Goal: Transaction & Acquisition: Book appointment/travel/reservation

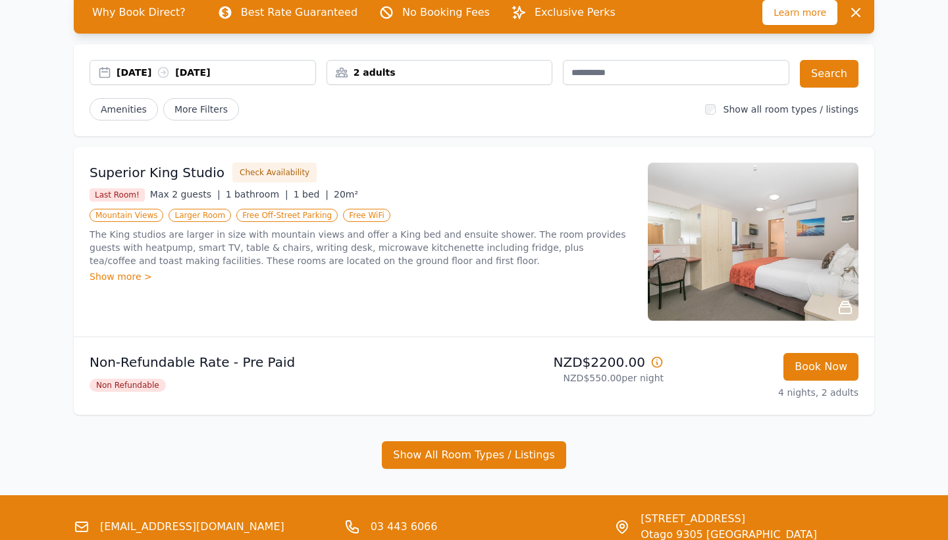
click at [417, 69] on div "2 adults" at bounding box center [439, 72] width 225 height 13
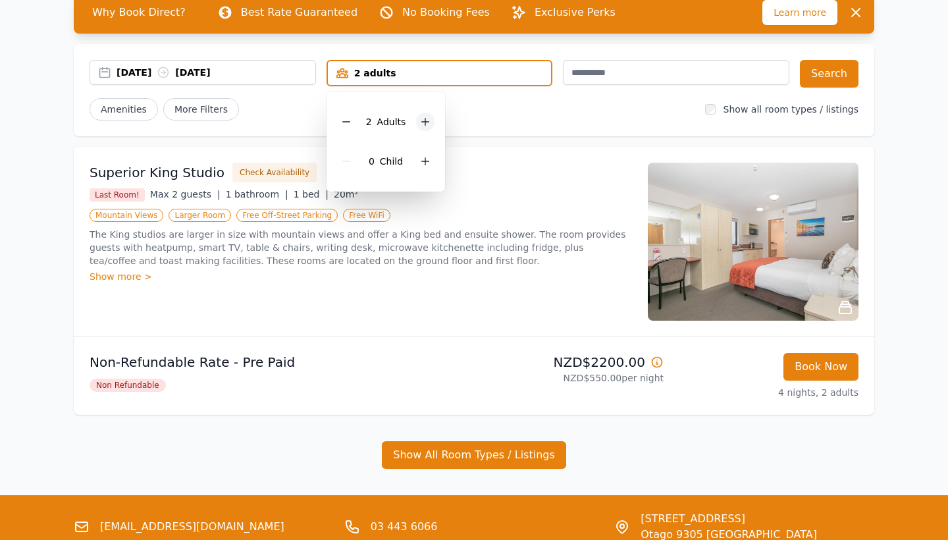
click at [421, 119] on icon at bounding box center [425, 122] width 11 height 11
click at [840, 84] on button "Search" at bounding box center [829, 74] width 59 height 28
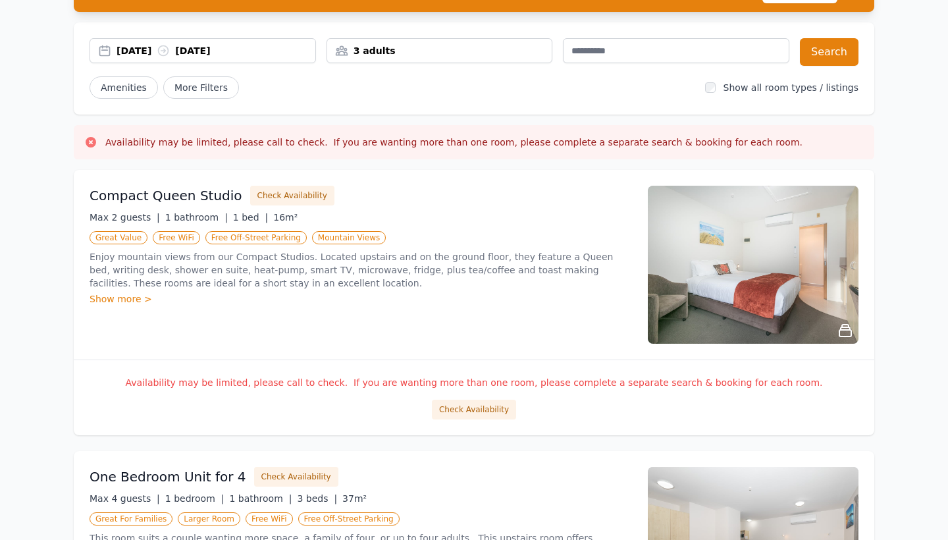
scroll to position [67, 0]
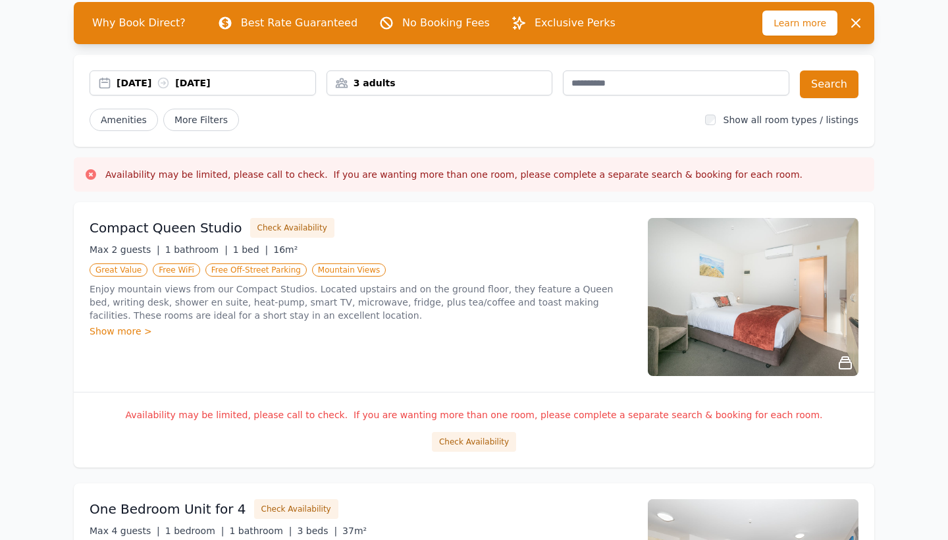
click at [414, 89] on div "3 adults" at bounding box center [439, 82] width 225 height 13
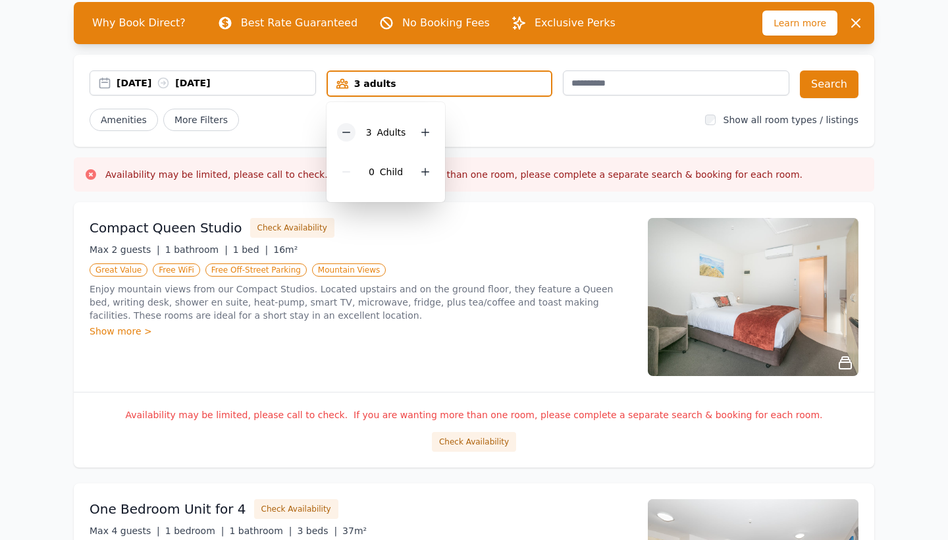
click at [347, 136] on icon at bounding box center [346, 132] width 11 height 11
click at [821, 81] on button "Search" at bounding box center [829, 84] width 59 height 28
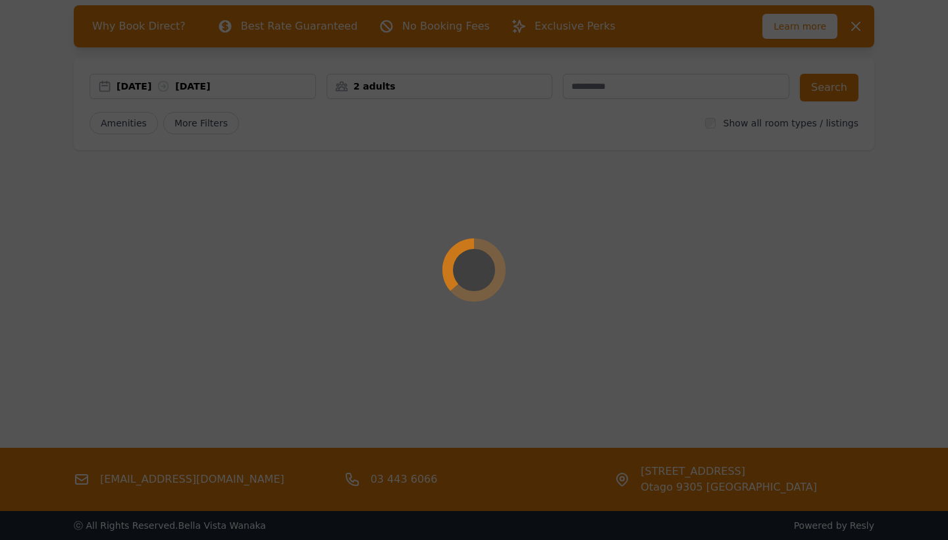
scroll to position [63, 0]
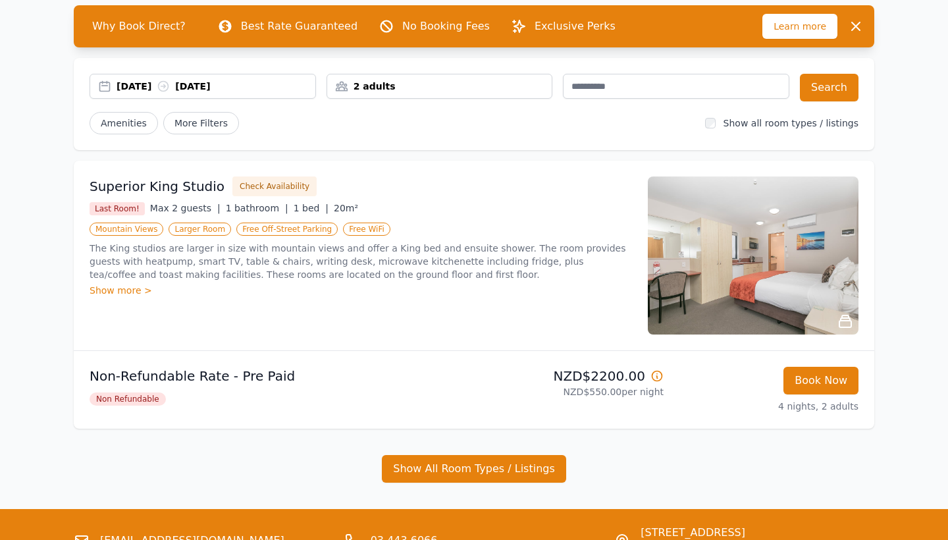
click at [776, 375] on div "Book Now 4 nights, 2 adults" at bounding box center [766, 390] width 184 height 46
click at [801, 383] on button "Book Now" at bounding box center [821, 381] width 75 height 28
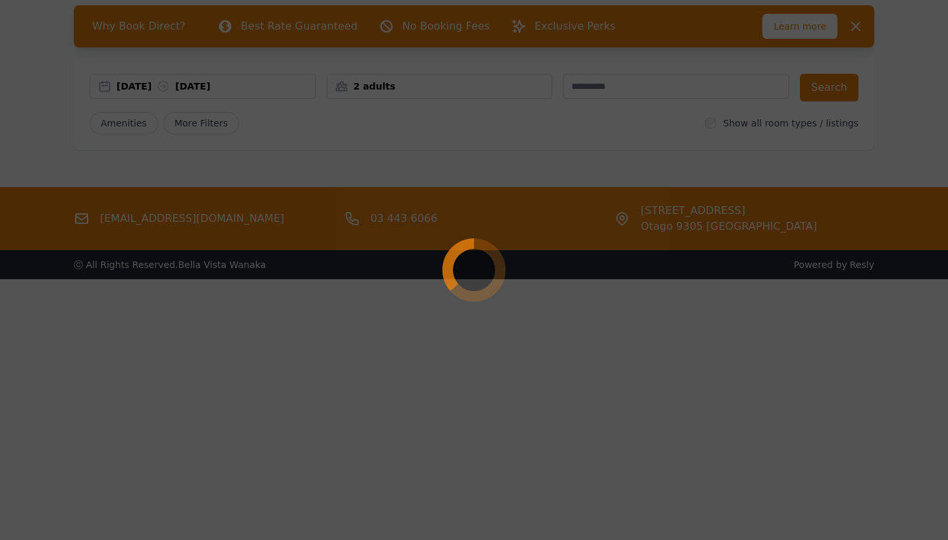
select select "**"
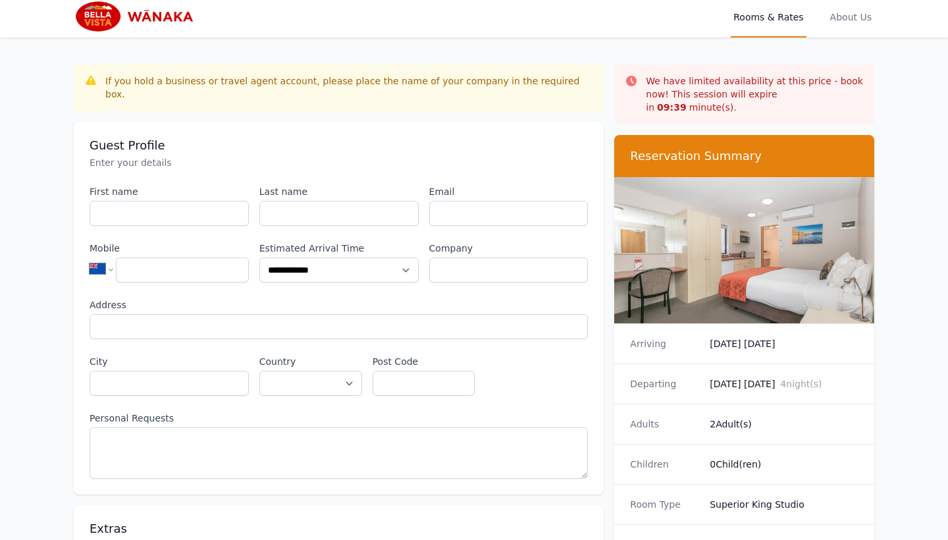
scroll to position [7, 0]
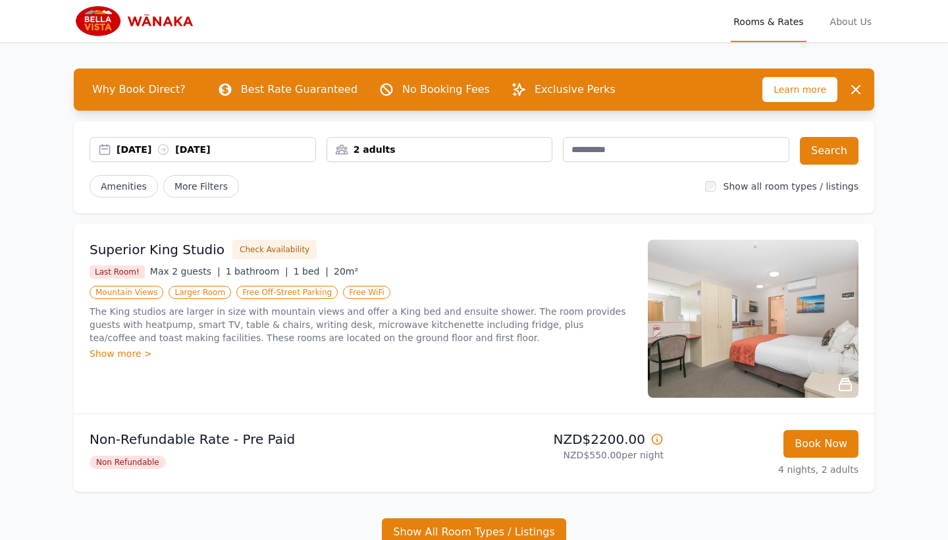
click at [435, 138] on div "2 adults" at bounding box center [440, 149] width 227 height 25
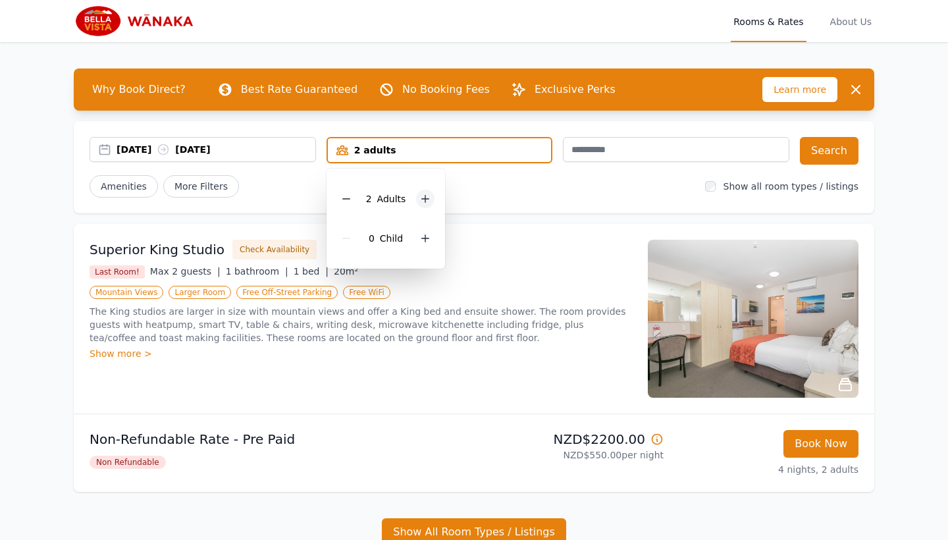
click at [421, 195] on icon at bounding box center [425, 199] width 11 height 11
click at [330, 192] on div "3 Adult s 0 Child" at bounding box center [386, 219] width 119 height 100
click at [345, 195] on icon at bounding box center [346, 199] width 11 height 11
click at [428, 231] on div at bounding box center [425, 238] width 18 height 18
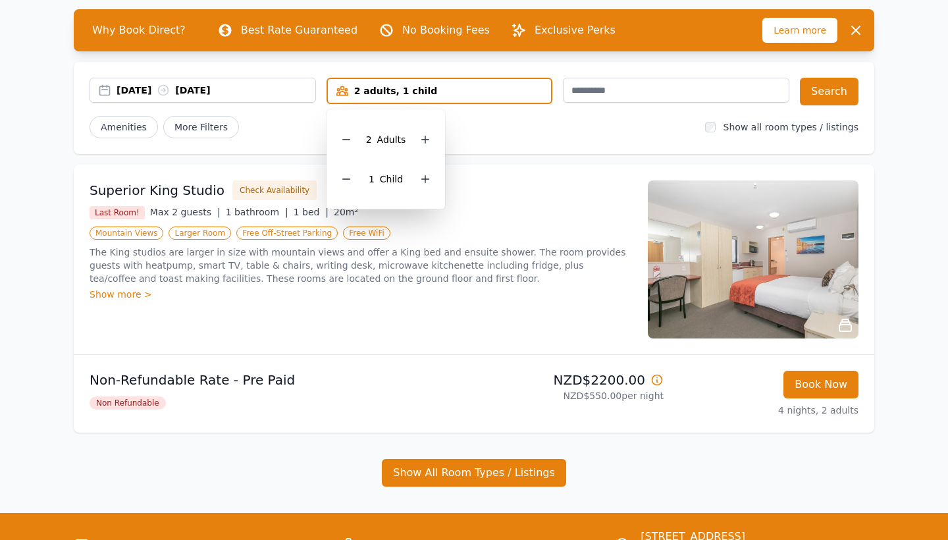
scroll to position [60, 0]
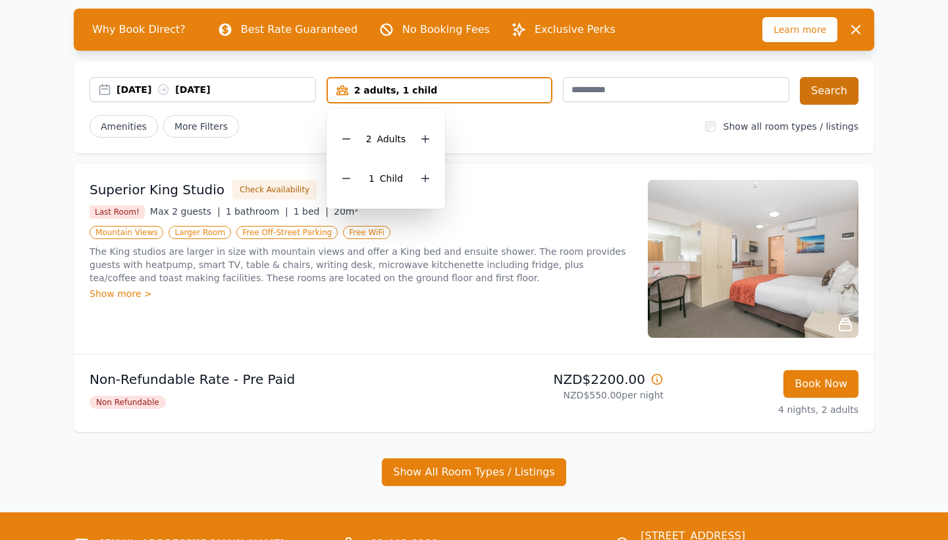
click at [824, 90] on button "Search" at bounding box center [829, 91] width 59 height 28
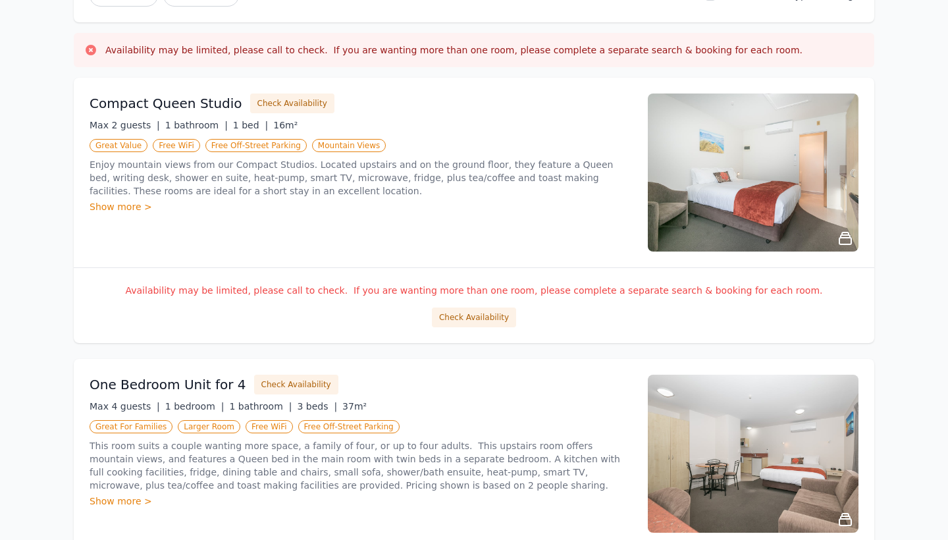
scroll to position [72, 0]
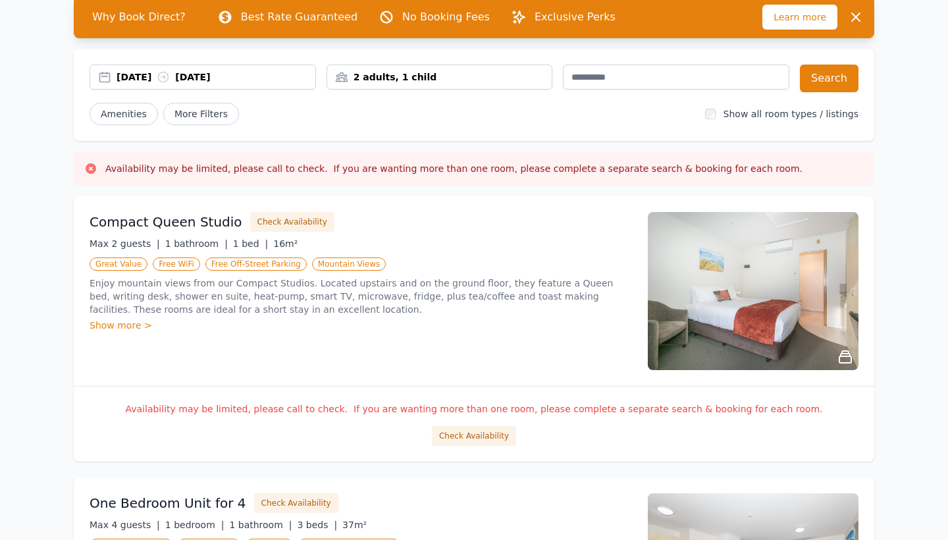
click at [430, 84] on div "2 adults, 1 child" at bounding box center [440, 77] width 227 height 25
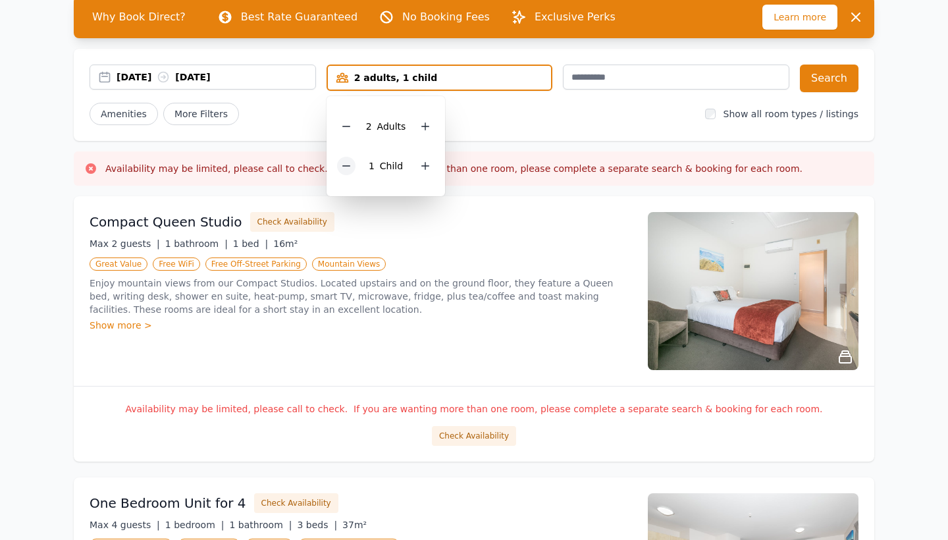
click at [343, 174] on div at bounding box center [346, 166] width 18 height 18
click at [439, 117] on div "2 Adult s 0 Child" at bounding box center [386, 146] width 119 height 100
click at [429, 118] on div at bounding box center [425, 126] width 18 height 18
click at [821, 72] on button "Search" at bounding box center [829, 79] width 59 height 28
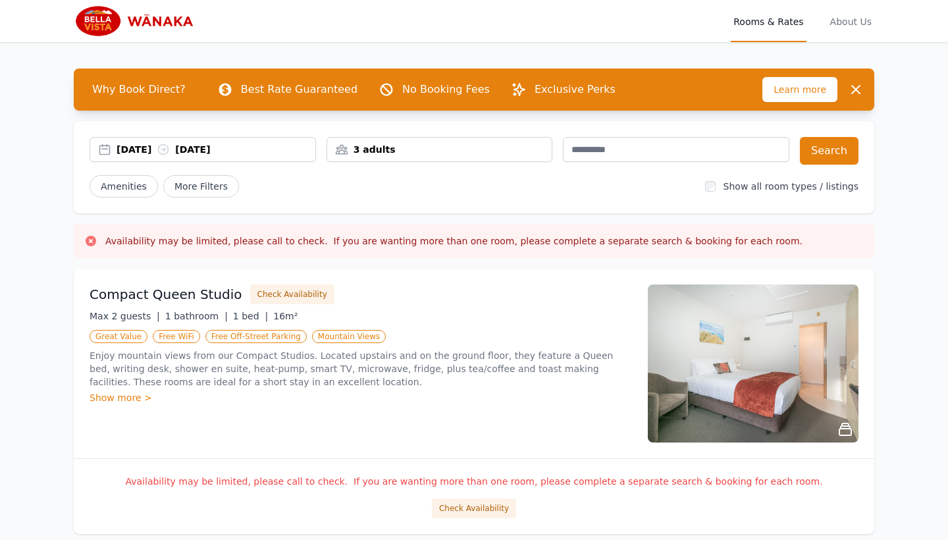
click at [485, 160] on div "3 adults" at bounding box center [440, 149] width 227 height 25
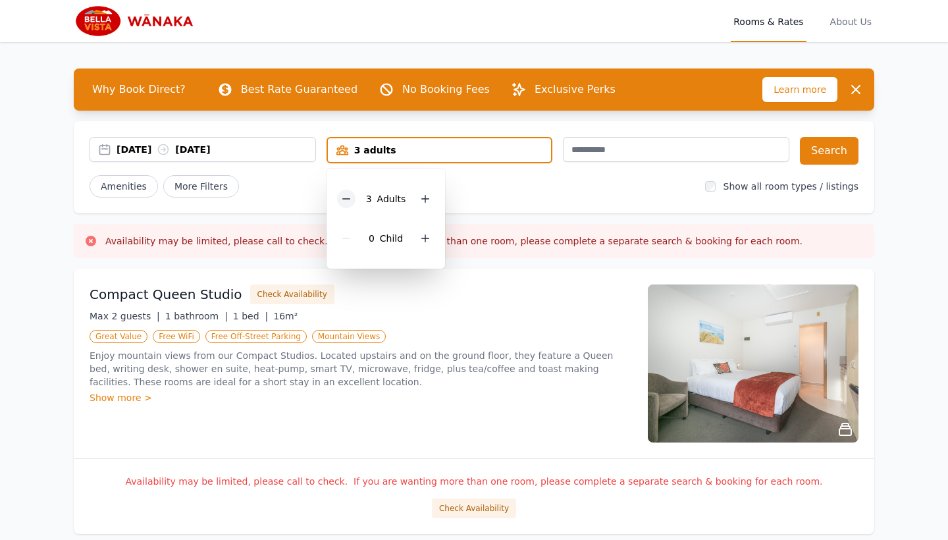
click at [349, 202] on icon at bounding box center [346, 199] width 11 height 11
click at [813, 147] on button "Search" at bounding box center [829, 151] width 59 height 28
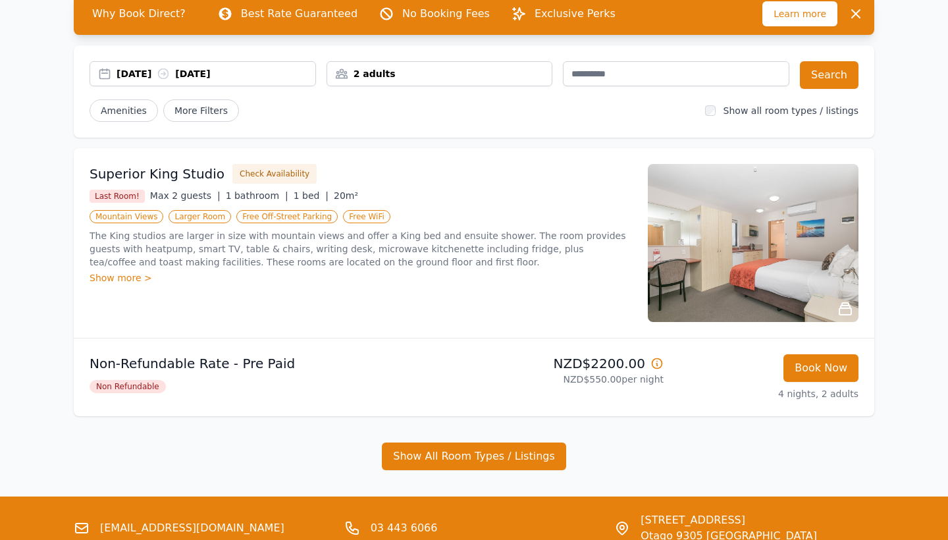
scroll to position [74, 0]
